Goal: Complete application form

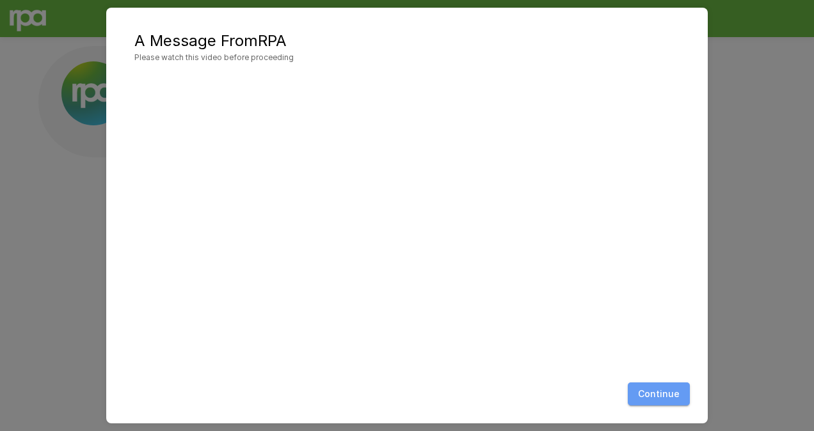
click at [659, 383] on button "Continue" at bounding box center [659, 395] width 62 height 24
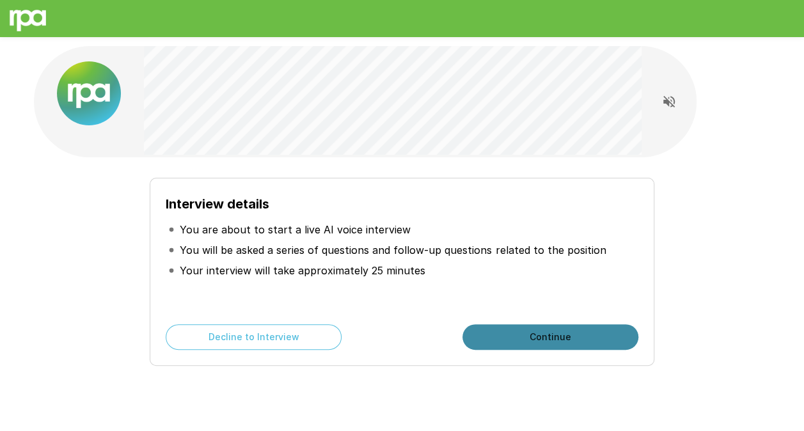
click at [516, 333] on button "Continue" at bounding box center [551, 337] width 176 height 26
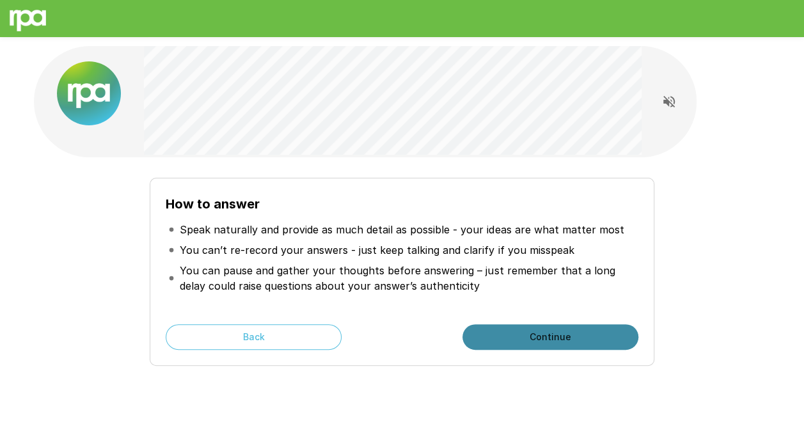
click at [521, 335] on button "Continue" at bounding box center [551, 337] width 176 height 26
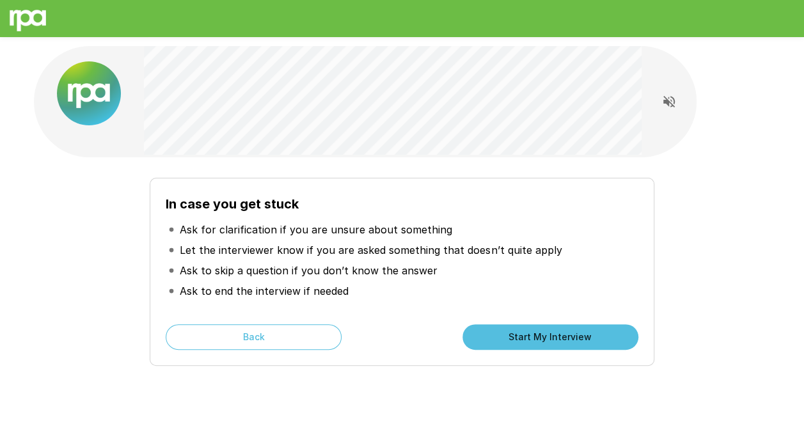
click at [496, 336] on button "Start My Interview" at bounding box center [551, 337] width 176 height 26
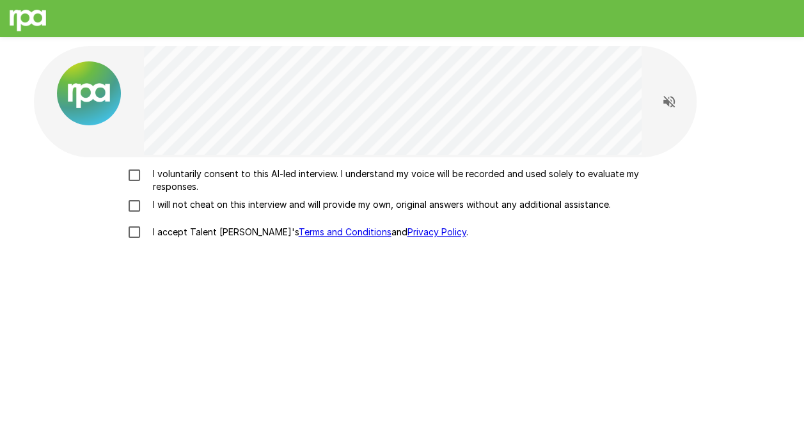
click at [216, 177] on p "I voluntarily consent to this AI-led interview. I understand my voice will be r…" at bounding box center [416, 181] width 536 height 26
click at [234, 206] on p "I will not cheat on this interview and will provide my own, original answers wi…" at bounding box center [379, 204] width 463 height 13
click at [191, 235] on p "I accept Talent Llama's Terms and Conditions and Privacy Policy ." at bounding box center [308, 232] width 321 height 13
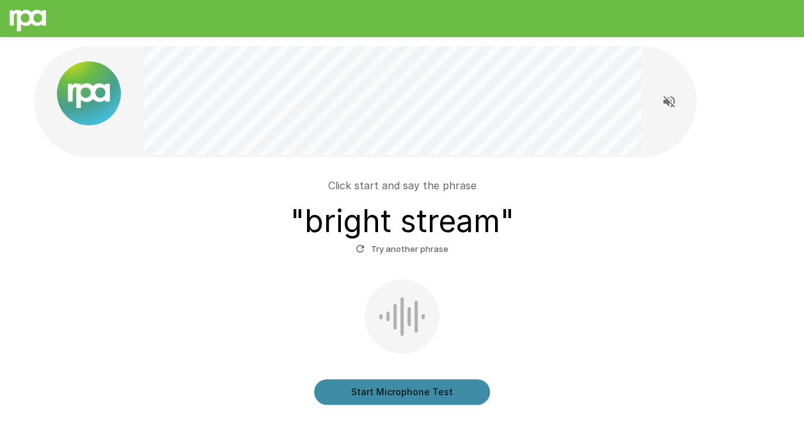
click at [427, 386] on button "Start Microphone Test" at bounding box center [402, 392] width 176 height 26
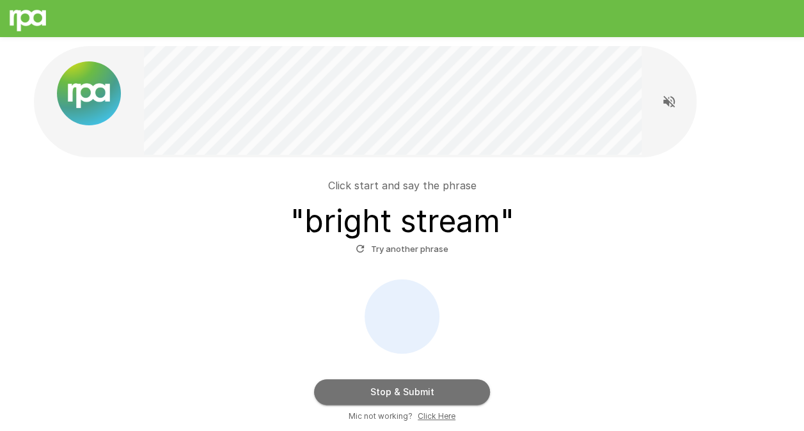
click at [435, 390] on button "Stop & Submit" at bounding box center [402, 392] width 176 height 26
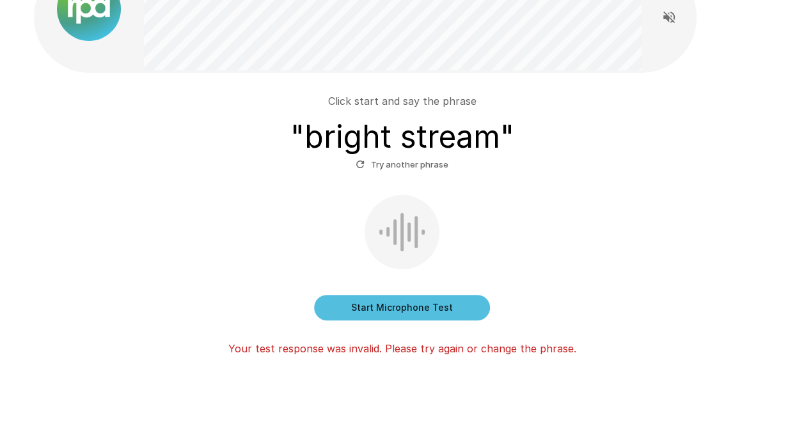
scroll to position [63, 0]
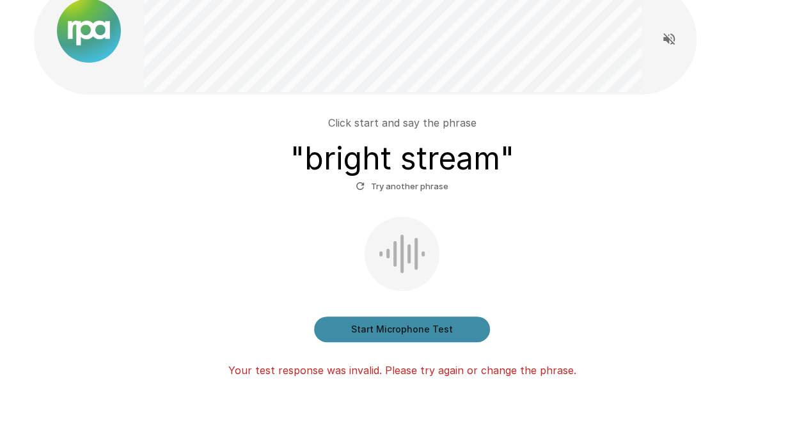
click at [426, 324] on button "Start Microphone Test" at bounding box center [402, 330] width 176 height 26
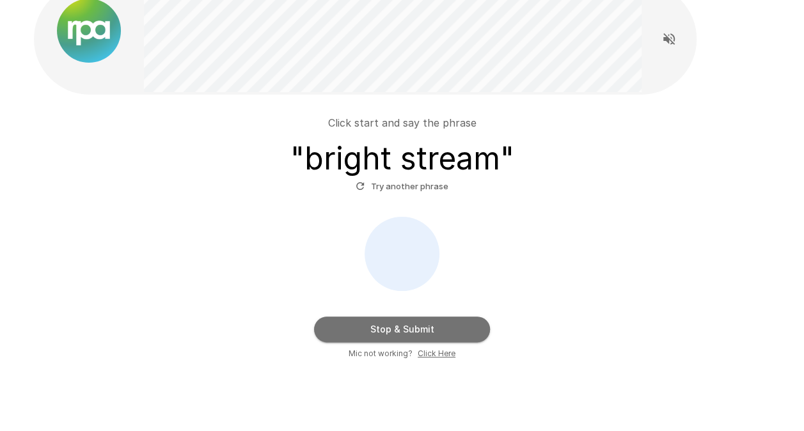
click at [428, 324] on button "Stop & Submit" at bounding box center [402, 330] width 176 height 26
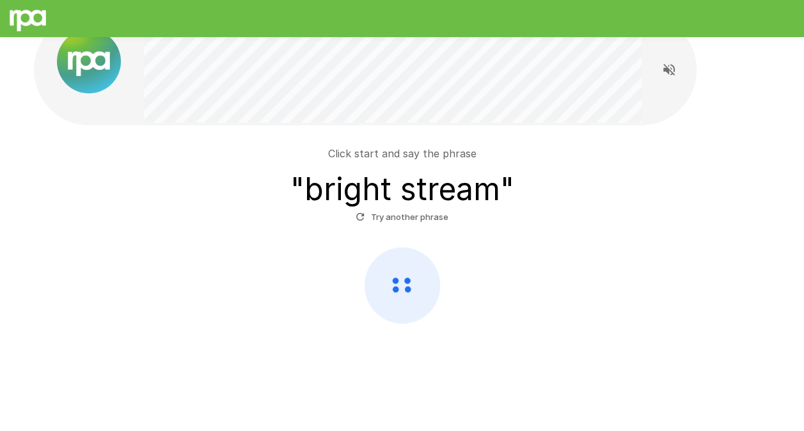
scroll to position [31, 0]
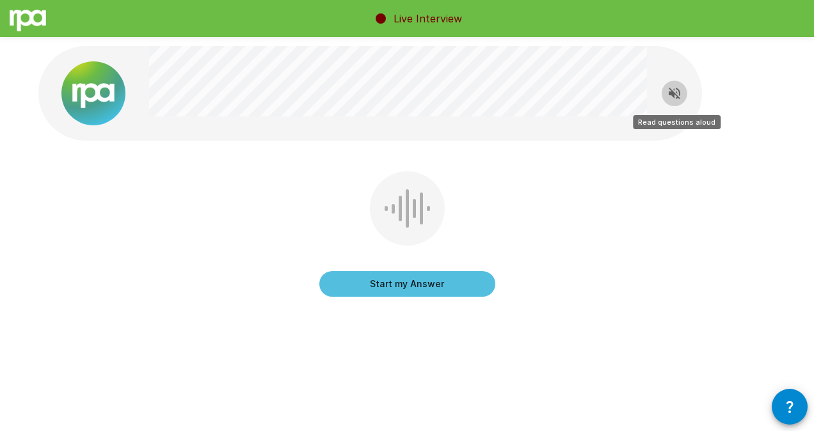
click at [676, 91] on icon "Read questions aloud" at bounding box center [674, 93] width 15 height 15
click at [791, 406] on icon "button" at bounding box center [789, 407] width 7 height 12
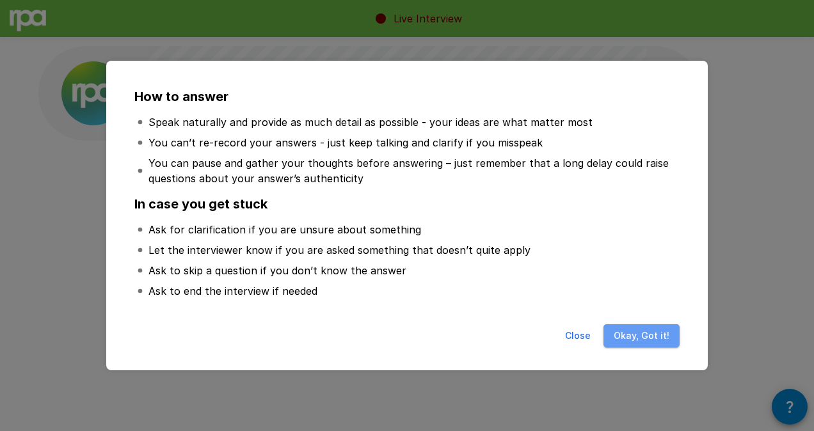
click at [653, 335] on button "Okay, Got it!" at bounding box center [641, 336] width 76 height 24
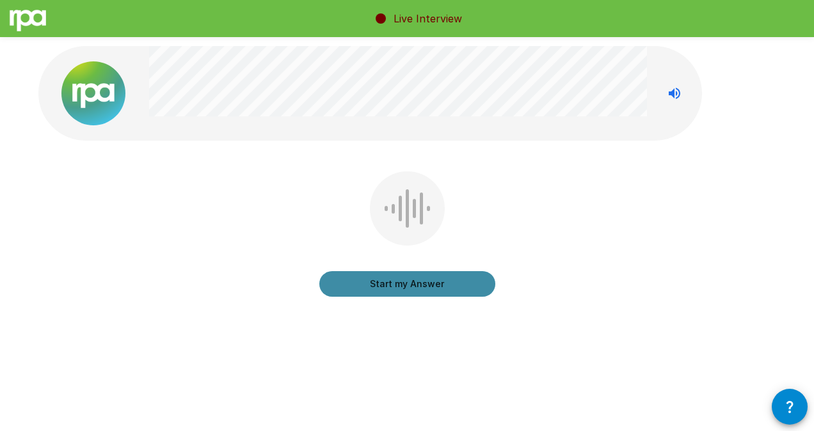
click at [369, 287] on button "Start my Answer" at bounding box center [407, 284] width 176 height 26
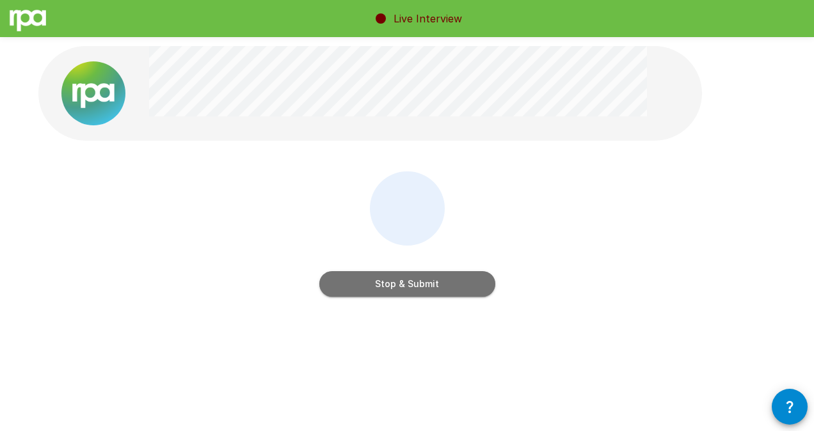
click at [408, 284] on button "Stop & Submit" at bounding box center [407, 284] width 176 height 26
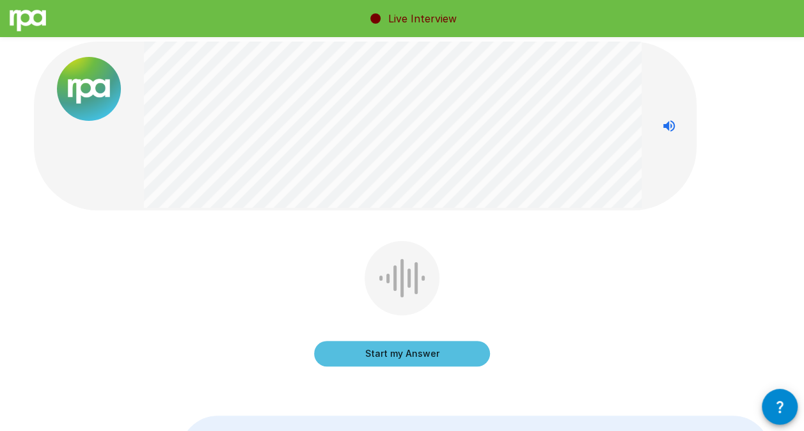
scroll to position [6, 0]
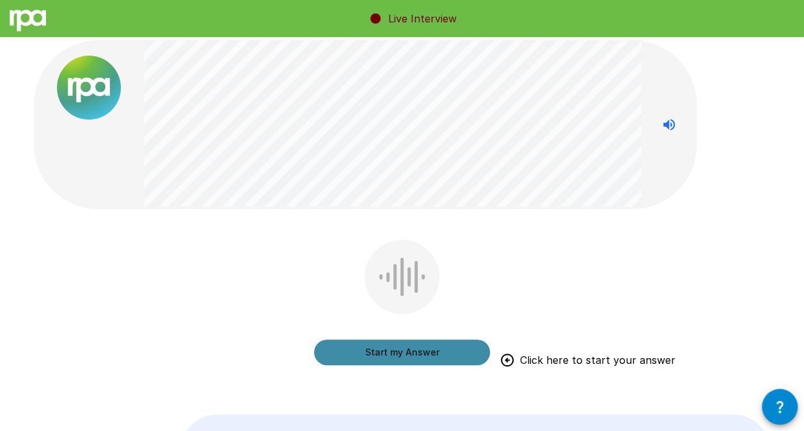
click at [425, 347] on button "Start my Answer" at bounding box center [402, 353] width 176 height 26
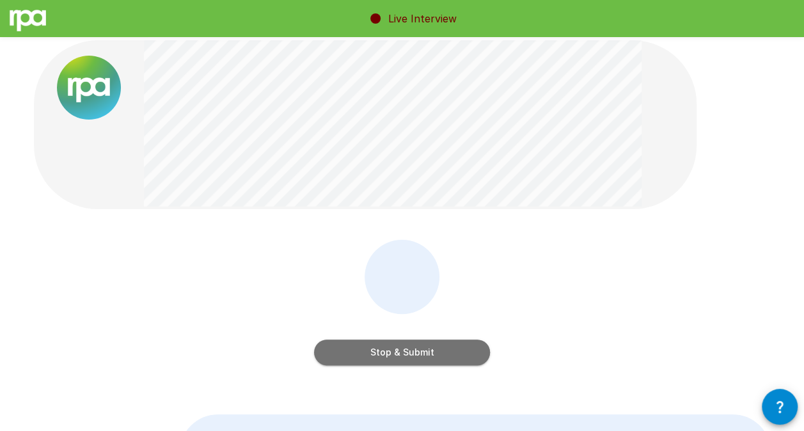
click at [439, 349] on button "Stop & Submit" at bounding box center [402, 353] width 176 height 26
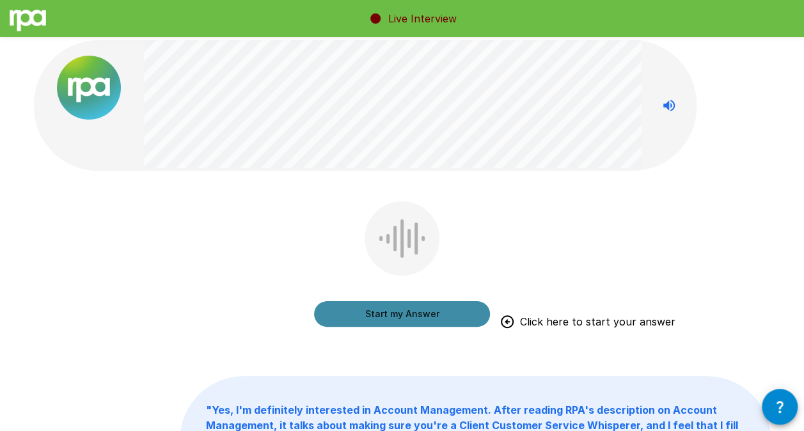
click at [447, 311] on button "Start my Answer" at bounding box center [402, 314] width 176 height 26
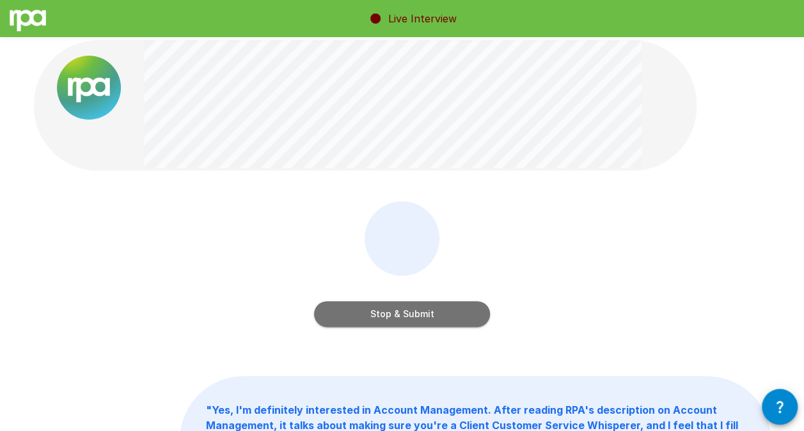
click at [446, 315] on button "Stop & Submit" at bounding box center [402, 314] width 176 height 26
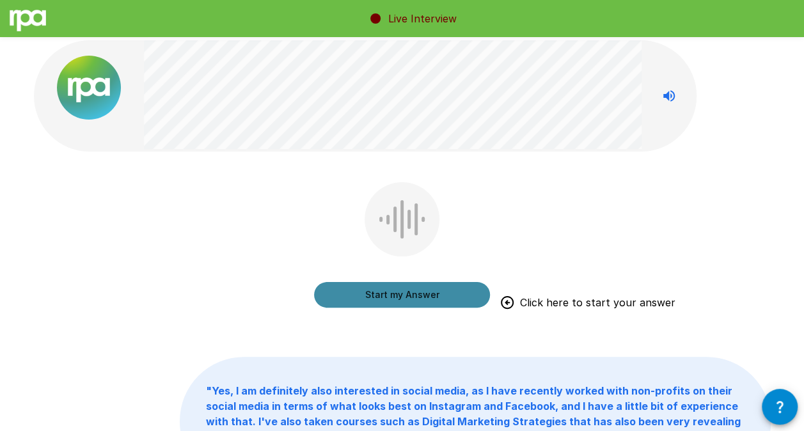
click at [415, 294] on button "Start my Answer" at bounding box center [402, 295] width 176 height 26
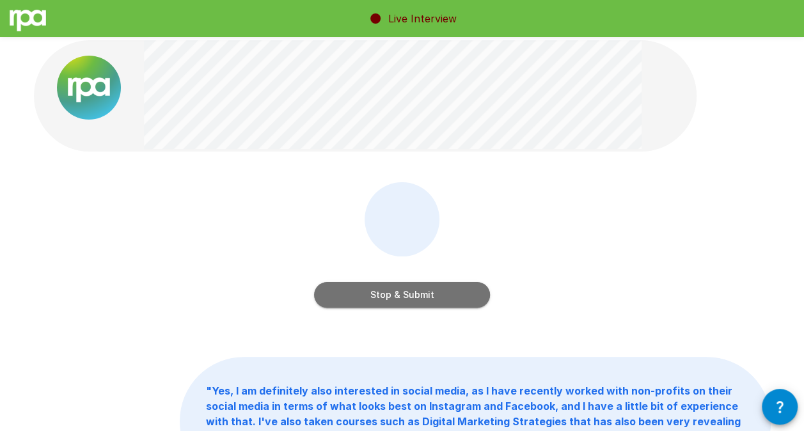
click at [415, 294] on button "Stop & Submit" at bounding box center [402, 295] width 176 height 26
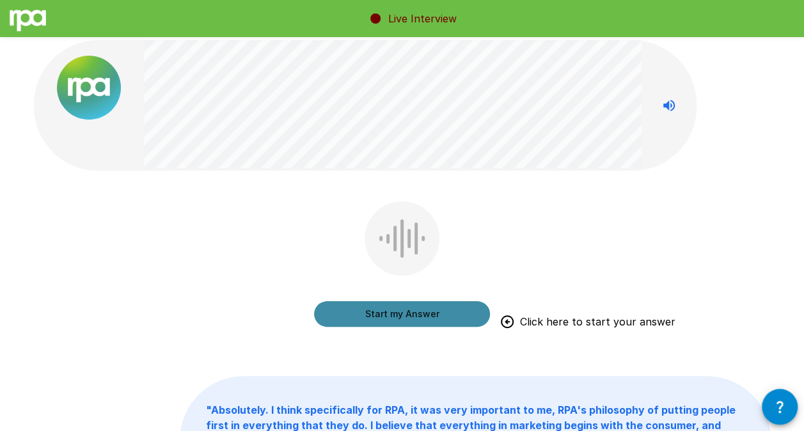
click at [429, 315] on button "Start my Answer" at bounding box center [402, 314] width 176 height 26
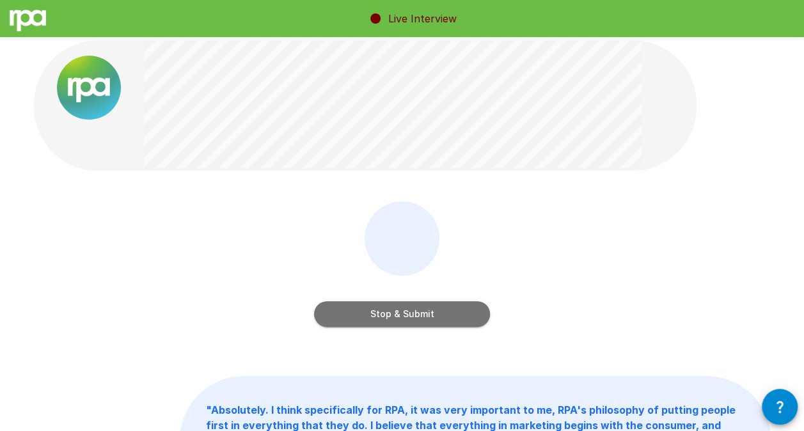
click at [422, 310] on button "Stop & Submit" at bounding box center [402, 314] width 176 height 26
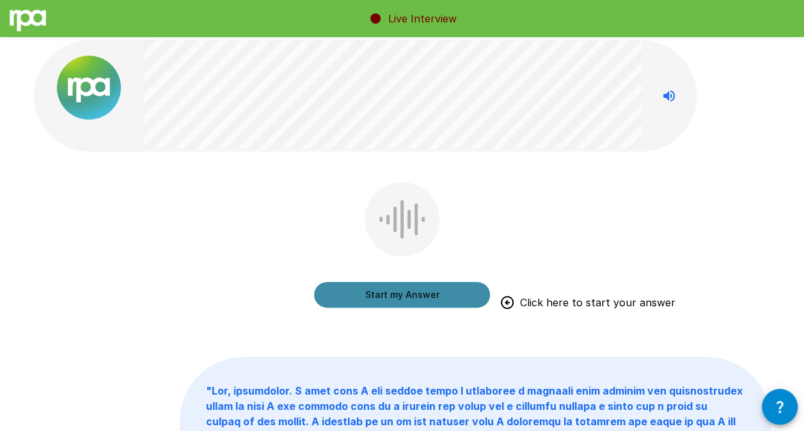
click at [395, 293] on button "Start my Answer" at bounding box center [402, 295] width 176 height 26
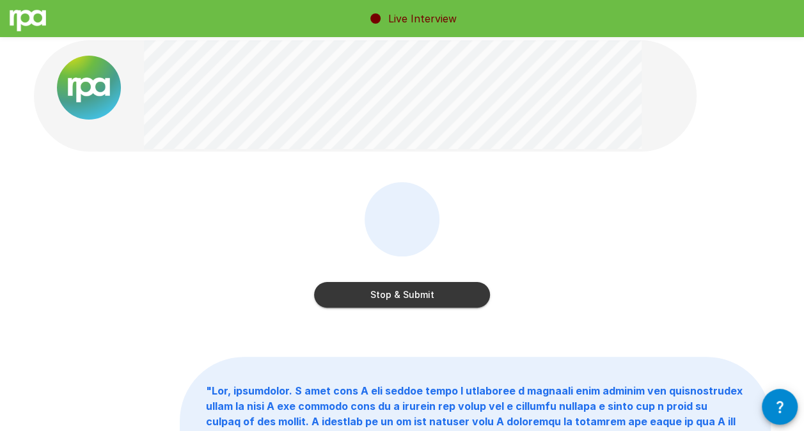
click at [392, 295] on button "Stop & Submit" at bounding box center [402, 295] width 176 height 26
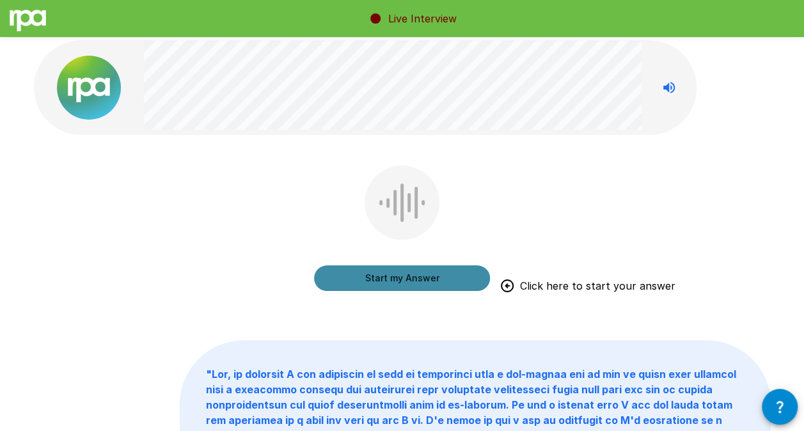
click at [385, 275] on button "Start my Answer" at bounding box center [402, 278] width 176 height 26
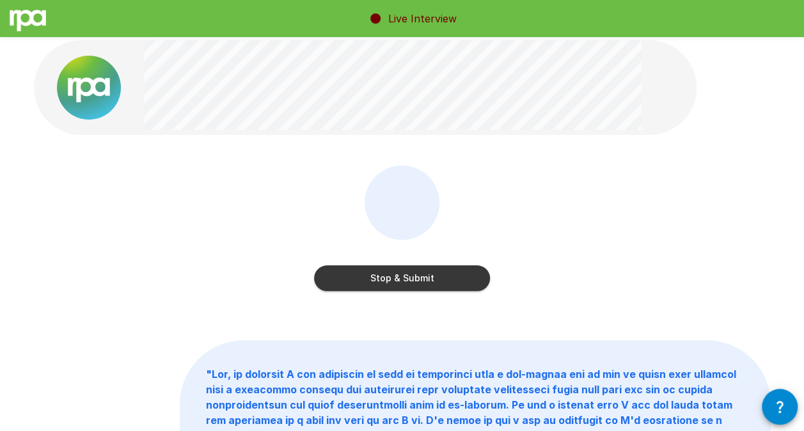
click at [383, 278] on button "Stop & Submit" at bounding box center [402, 278] width 176 height 26
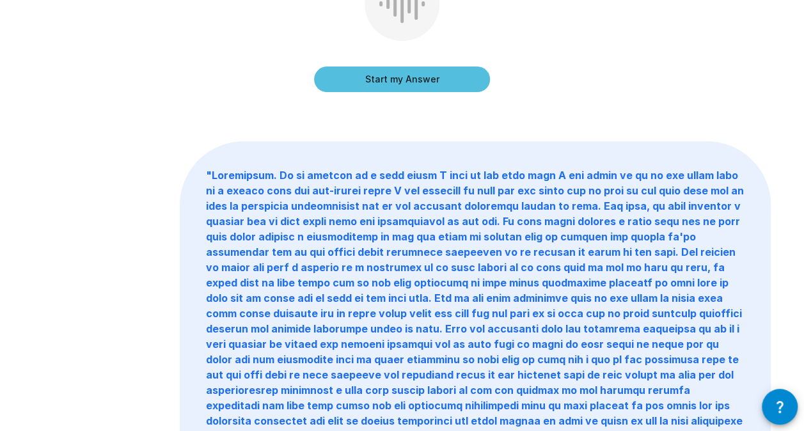
scroll to position [0, 0]
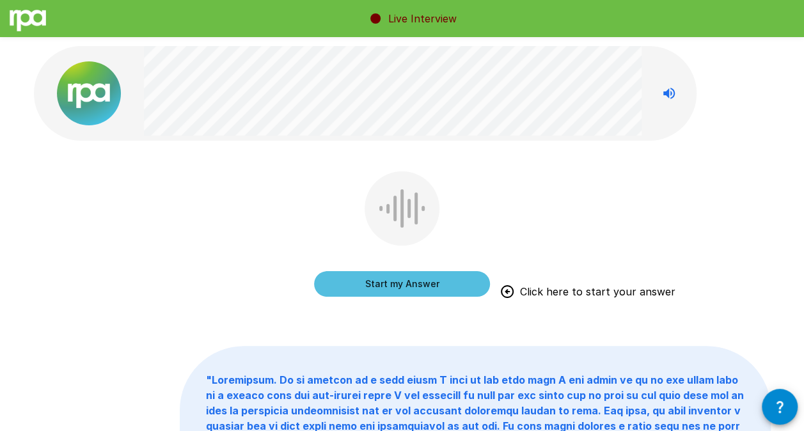
click at [383, 278] on button "Start my Answer" at bounding box center [402, 284] width 176 height 26
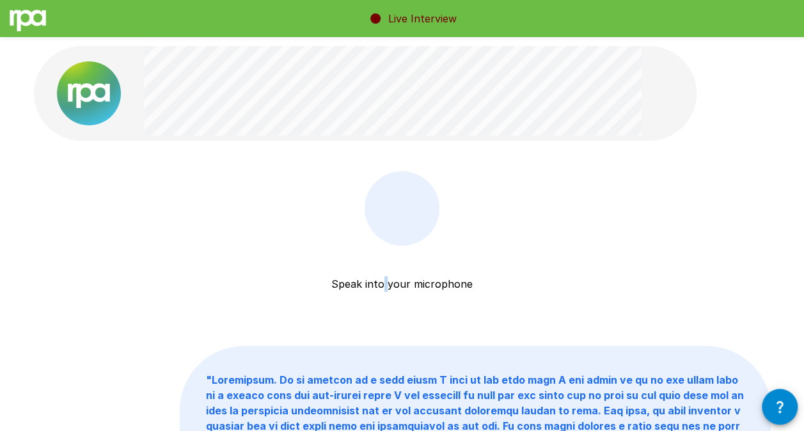
click at [383, 278] on p "Speak into your microphone" at bounding box center [401, 269] width 141 height 46
drag, startPoint x: 383, startPoint y: 278, endPoint x: 377, endPoint y: 272, distance: 8.6
click at [377, 272] on p "Speak into your microphone" at bounding box center [401, 269] width 141 height 46
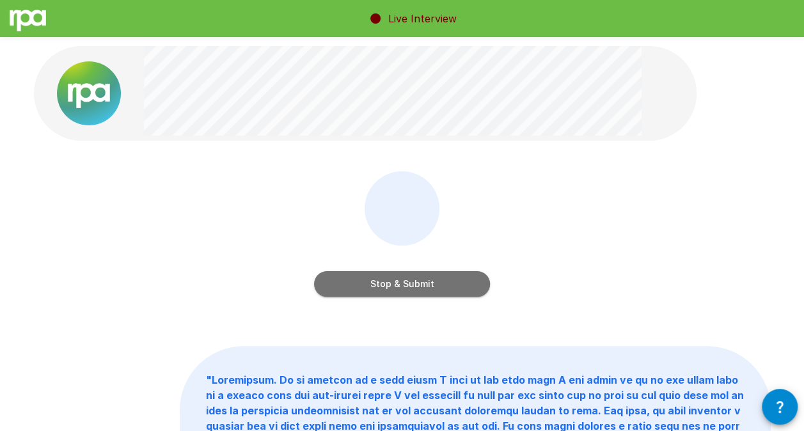
click at [340, 278] on button "Stop & Submit" at bounding box center [402, 284] width 176 height 26
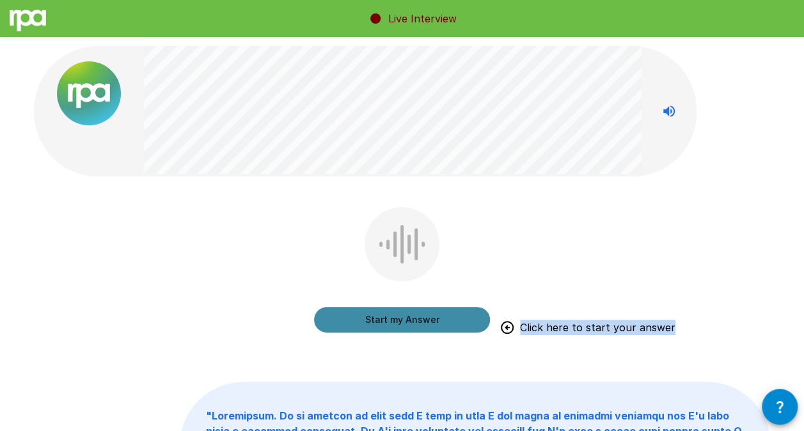
click at [362, 313] on button "Start my Answer" at bounding box center [402, 320] width 176 height 26
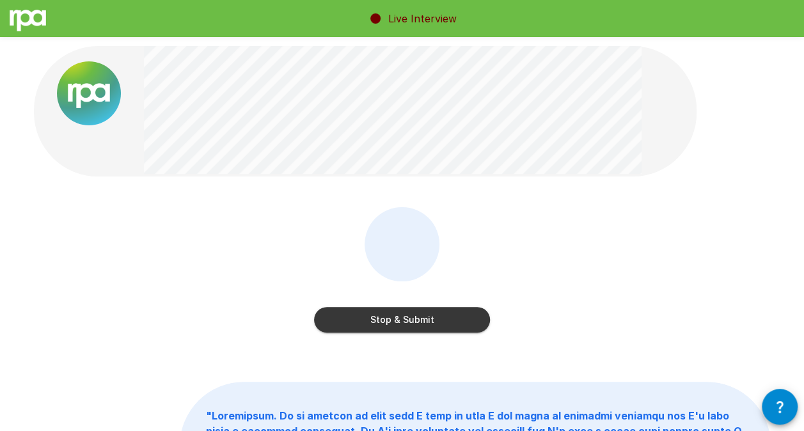
click at [360, 352] on div "Stop & Submit " "" at bounding box center [403, 391] width 768 height 782
click at [348, 305] on div "Stop & Submit" at bounding box center [402, 306] width 176 height 51
click at [352, 322] on button "Stop & Submit" at bounding box center [402, 320] width 176 height 26
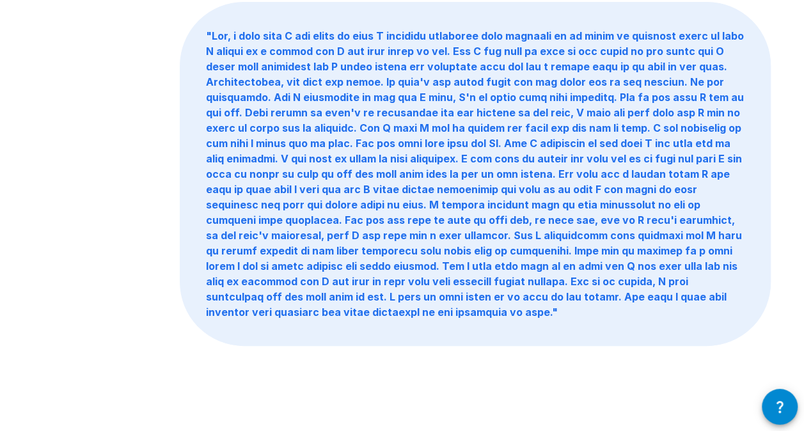
scroll to position [377, 0]
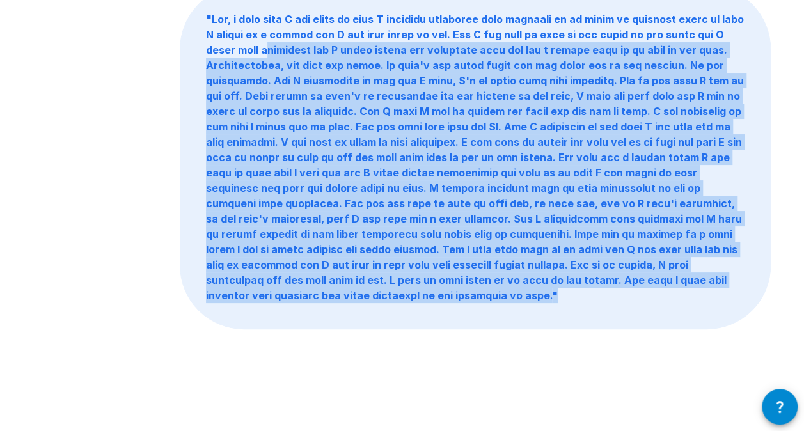
drag, startPoint x: 383, startPoint y: 295, endPoint x: 218, endPoint y: -47, distance: 379.7
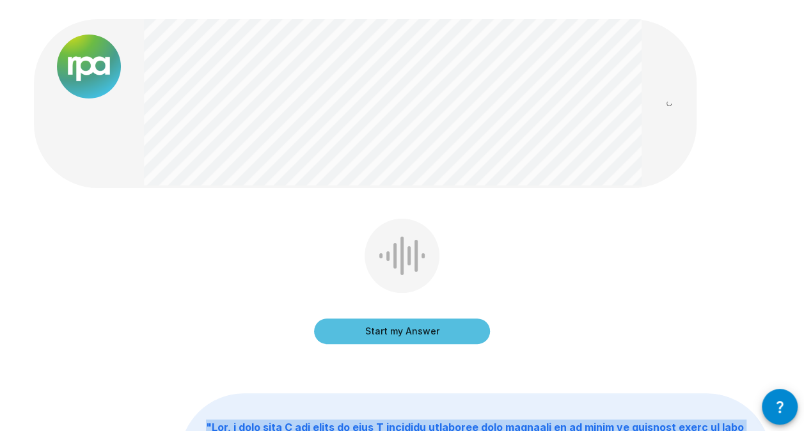
scroll to position [3, 0]
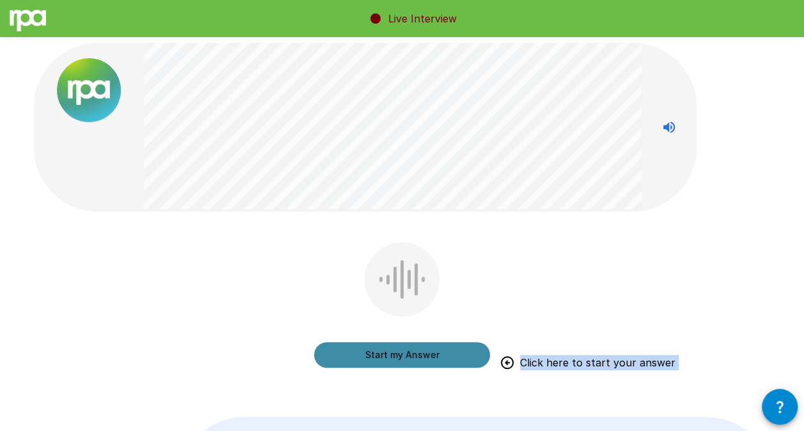
click at [408, 354] on button "Start my Answer" at bounding box center [402, 355] width 176 height 26
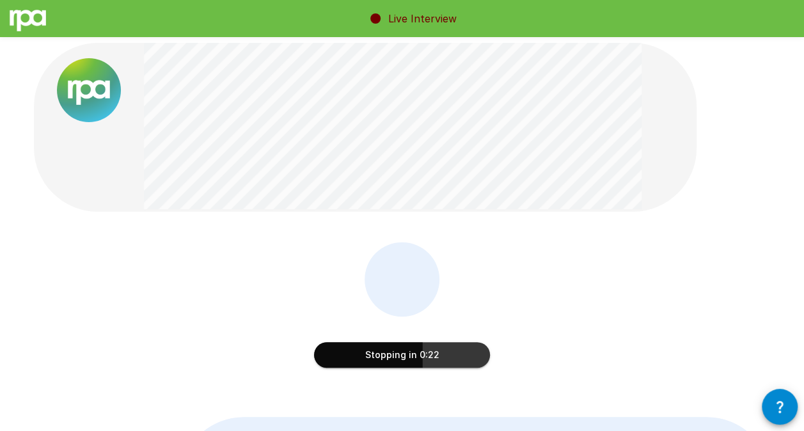
click at [404, 351] on button "Stopping in 0:22" at bounding box center [402, 355] width 176 height 26
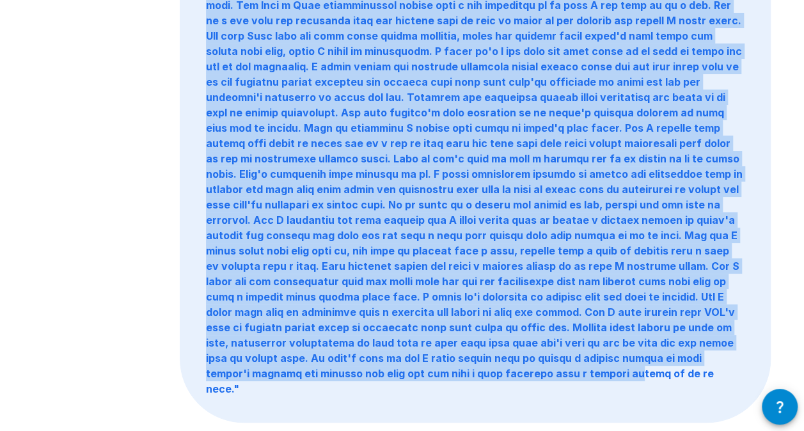
scroll to position [637, 0]
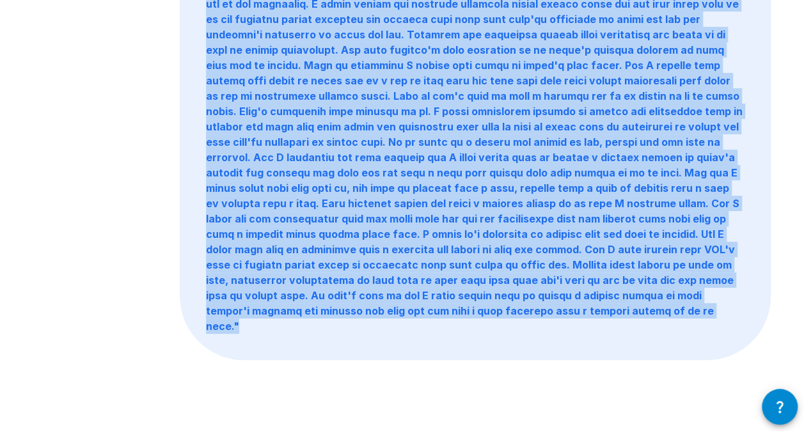
drag, startPoint x: 209, startPoint y: 47, endPoint x: 748, endPoint y: 325, distance: 606.3
click at [748, 325] on p "" "" at bounding box center [475, 35] width 590 height 650
copy b "Yes, absolutely. I believe that advertising is a significant part of modern bus…"
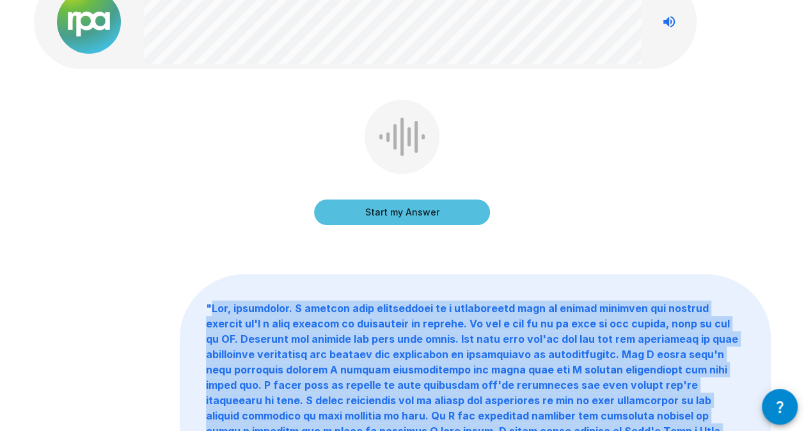
scroll to position [0, 0]
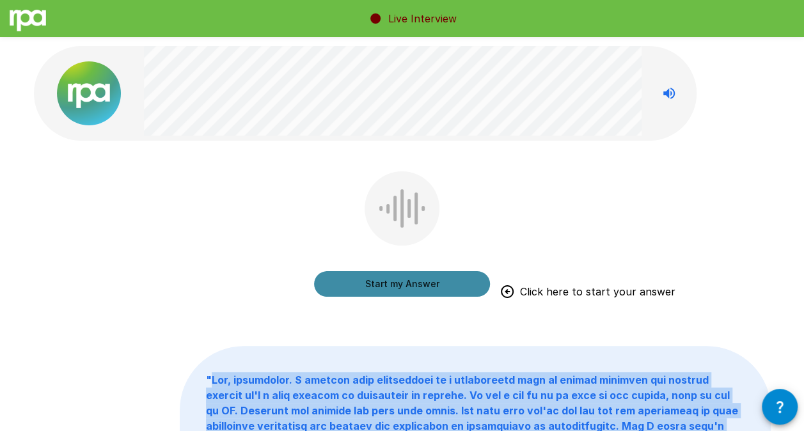
click at [437, 280] on button "Start my Answer" at bounding box center [402, 284] width 176 height 26
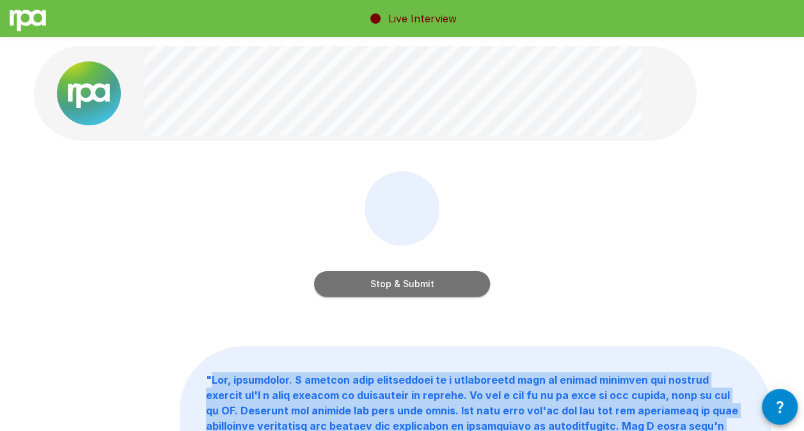
click at [440, 281] on button "Stop & Submit" at bounding box center [402, 284] width 176 height 26
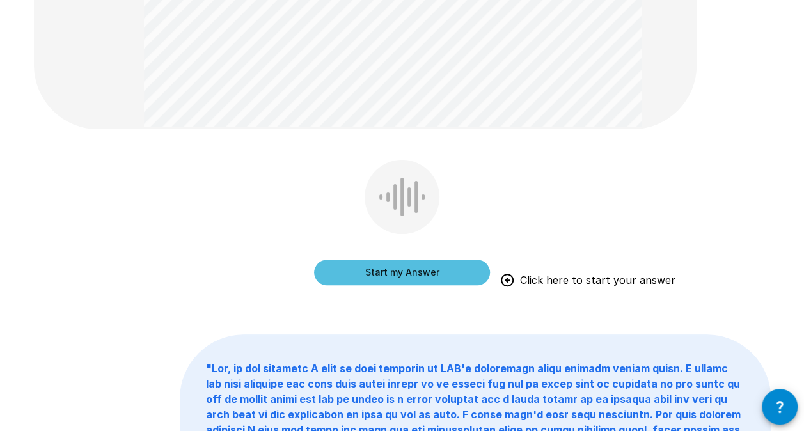
scroll to position [550, 0]
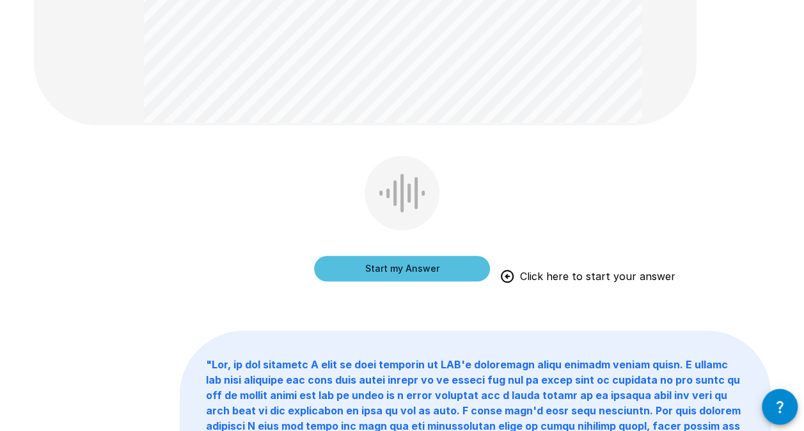
click at [390, 178] on div "Start my Answer Click here to start your answer " "" at bounding box center [403, 60] width 768 height 1220
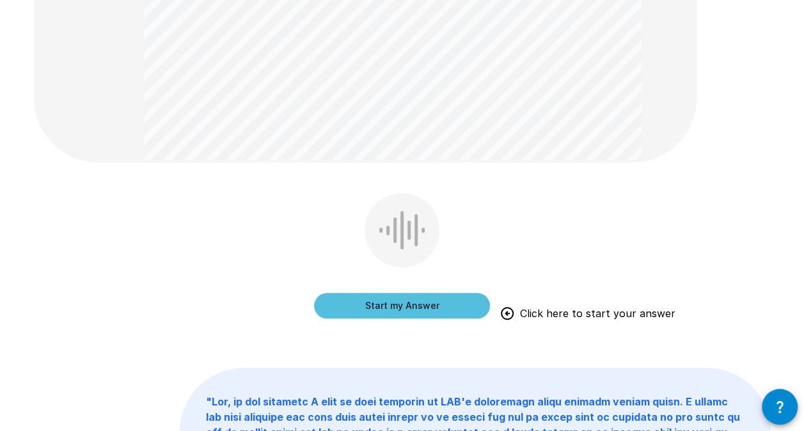
scroll to position [513, 0]
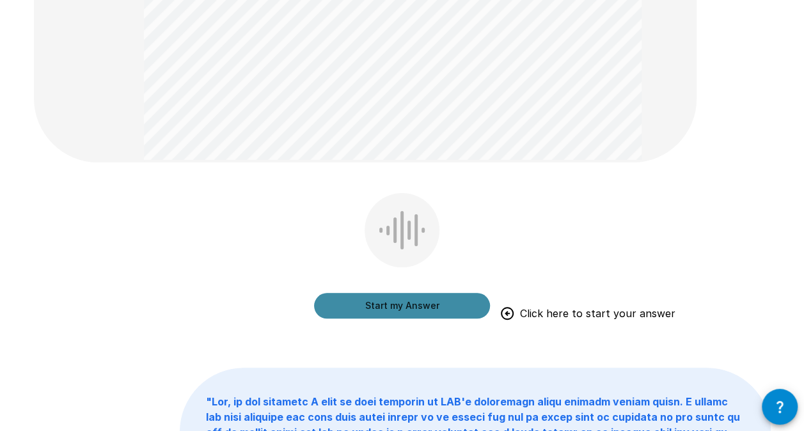
click at [400, 306] on button "Start my Answer" at bounding box center [402, 306] width 176 height 26
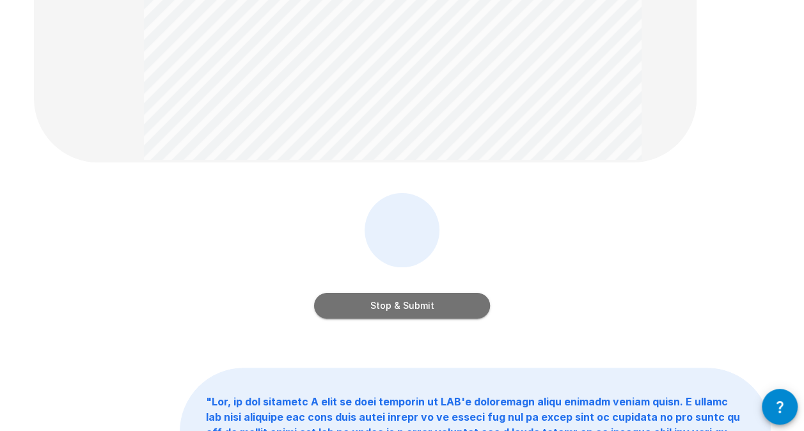
click at [446, 306] on button "Stop & Submit" at bounding box center [402, 306] width 176 height 26
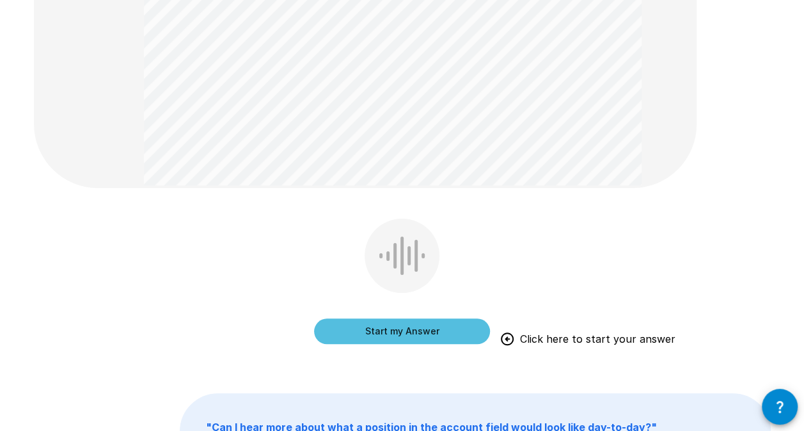
scroll to position [412, 0]
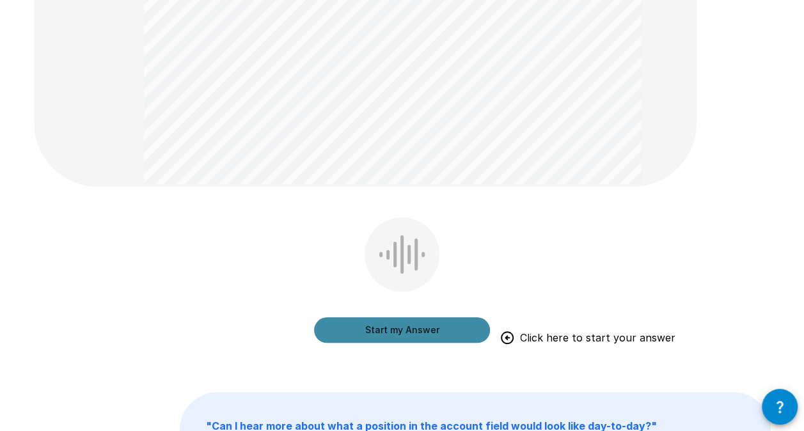
click at [350, 328] on button "Start my Answer" at bounding box center [402, 330] width 176 height 26
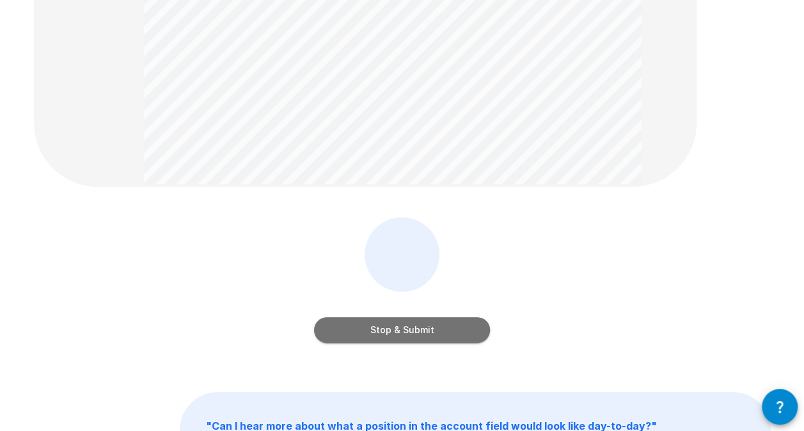
click at [381, 339] on button "Stop & Submit" at bounding box center [402, 330] width 176 height 26
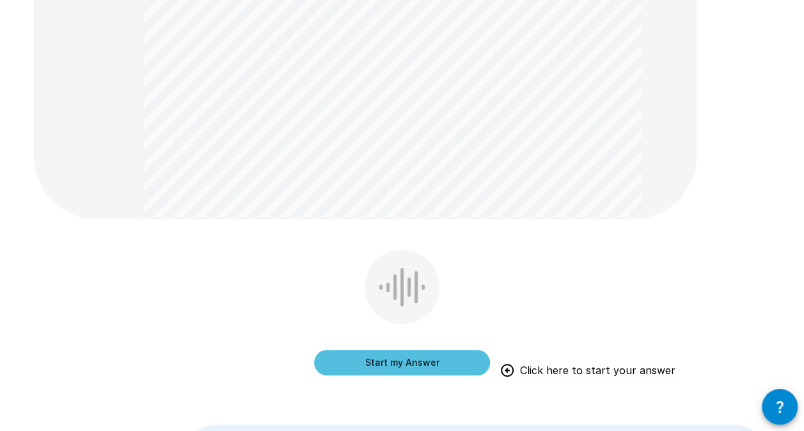
scroll to position [355, 0]
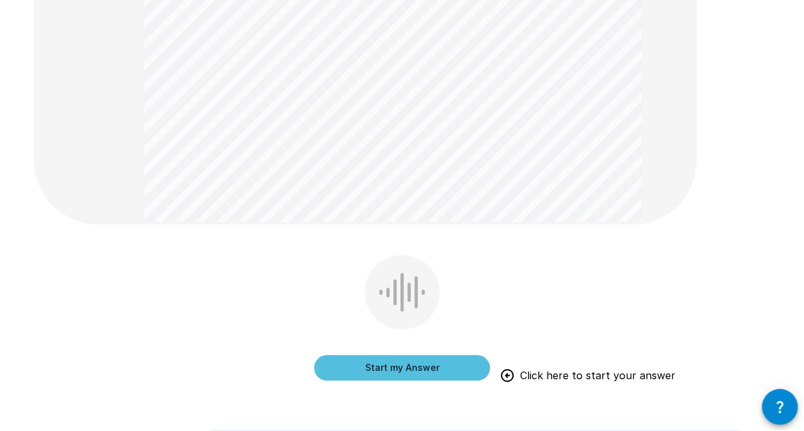
click at [415, 368] on button "Start my Answer" at bounding box center [402, 368] width 176 height 26
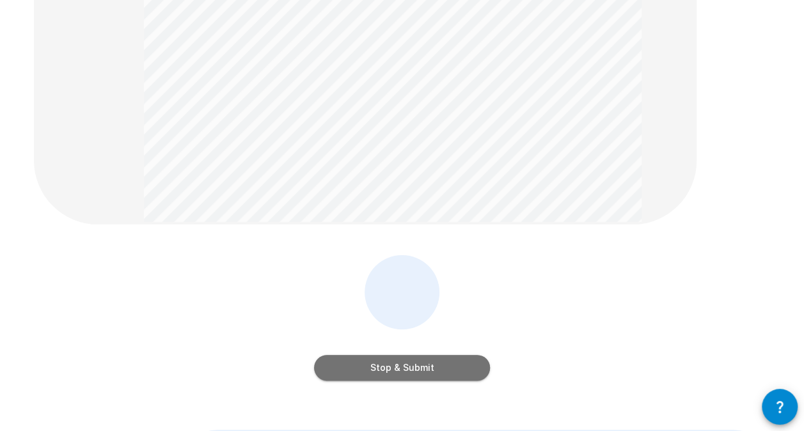
click at [467, 370] on button "Stop & Submit" at bounding box center [402, 368] width 176 height 26
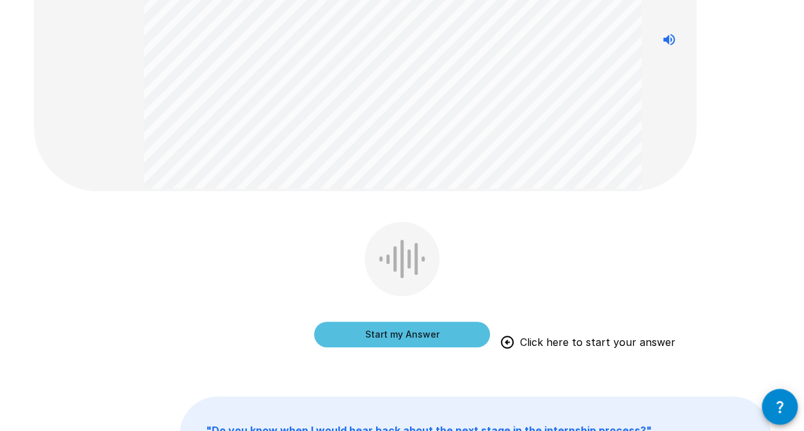
scroll to position [301, 0]
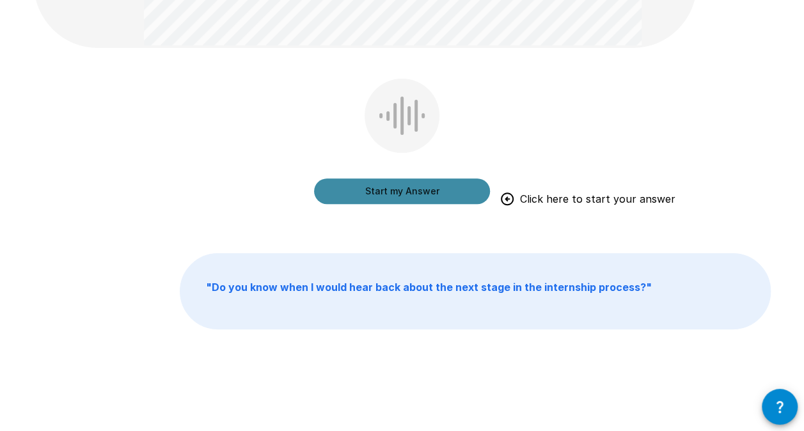
click at [408, 197] on button "Start my Answer" at bounding box center [402, 191] width 176 height 26
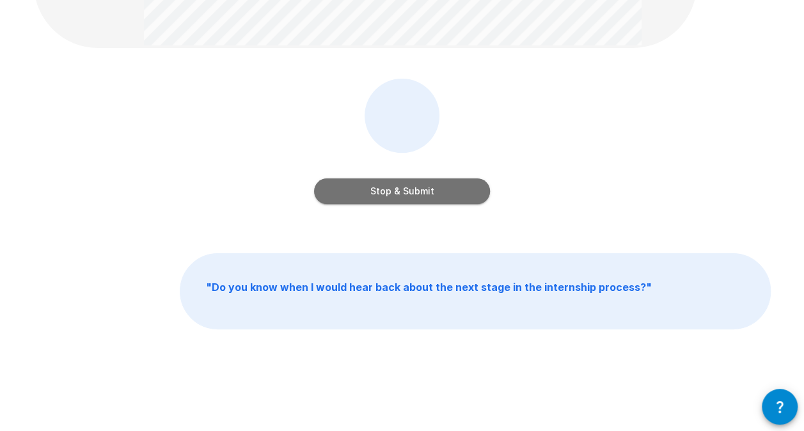
click at [458, 196] on button "Stop & Submit" at bounding box center [402, 191] width 176 height 26
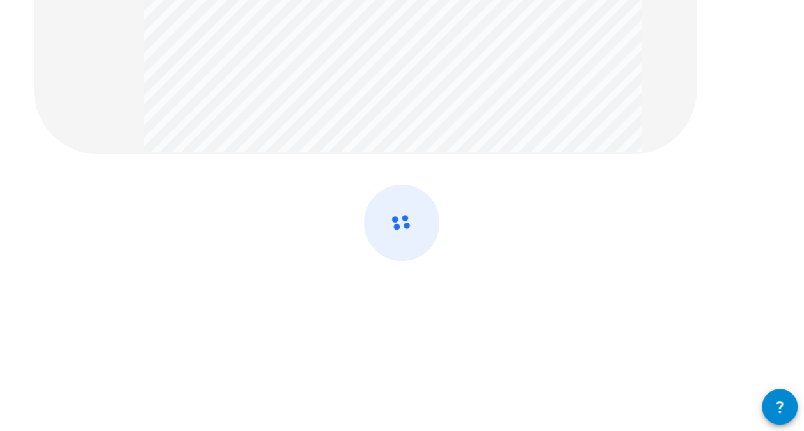
scroll to position [93, 0]
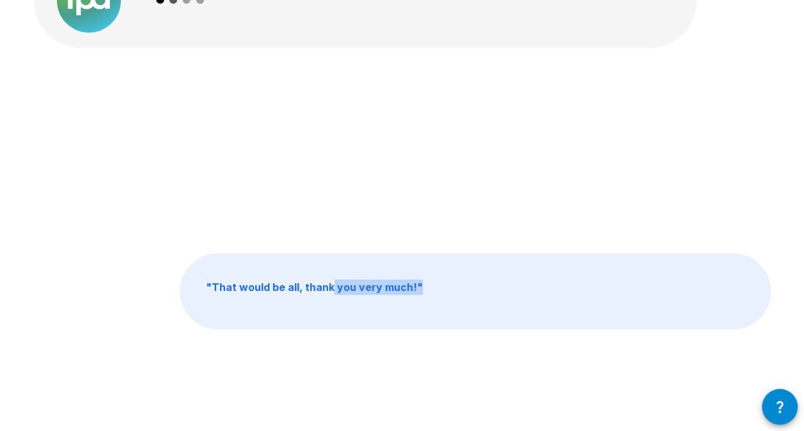
drag, startPoint x: 389, startPoint y: 267, endPoint x: 326, endPoint y: 180, distance: 107.6
click at [326, 180] on div "" That would be all, thank you very much! "" at bounding box center [402, 151] width 737 height 144
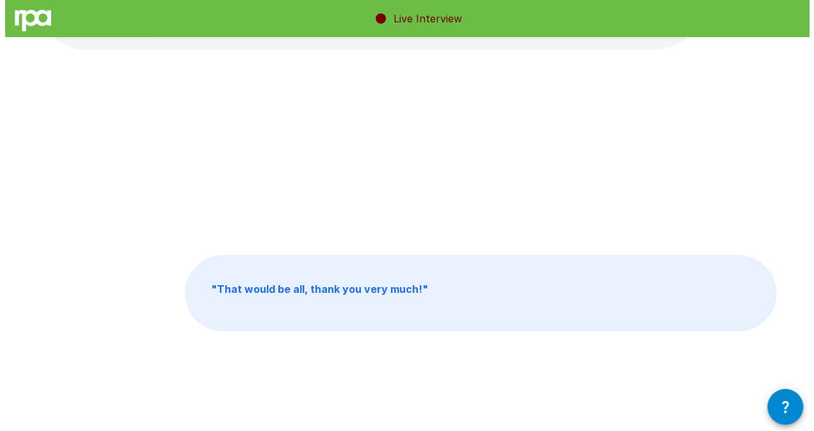
scroll to position [0, 0]
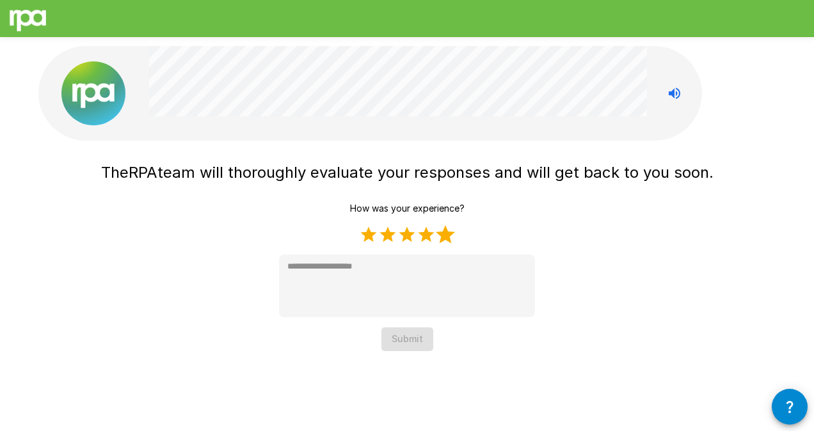
click at [441, 233] on label "5 Stars" at bounding box center [445, 234] width 19 height 19
type textarea "*"
click at [416, 340] on button "Submit" at bounding box center [407, 340] width 52 height 24
